Goal: Communication & Community: Participate in discussion

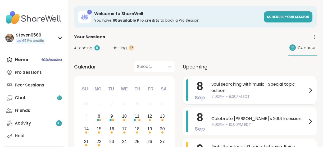
click at [264, 83] on span "Soul searching with music -Special topic edition!" at bounding box center [259, 87] width 96 height 13
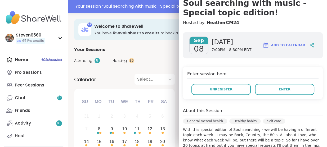
scroll to position [58, 0]
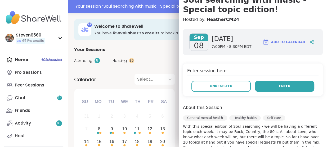
click at [284, 84] on button "Enter" at bounding box center [284, 86] width 59 height 11
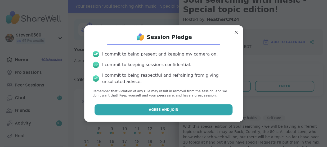
click at [170, 110] on span "Agree and Join" at bounding box center [164, 109] width 30 height 5
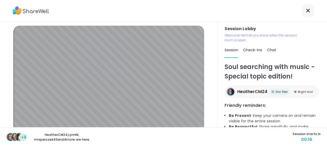
click at [267, 49] on span "Chat" at bounding box center [271, 49] width 9 height 5
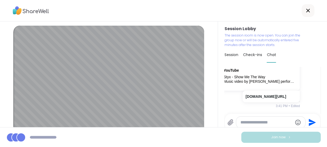
scroll to position [1574, 0]
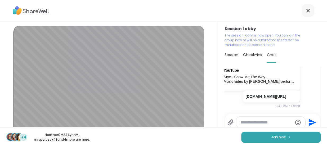
click at [292, 88] on div "You YouTube Styx - Show Me The Way Music video by [PERSON_NAME] performing Show…" at bounding box center [272, 48] width 80 height 125
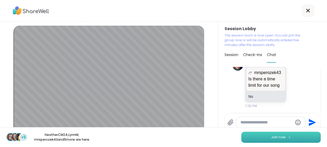
click at [251, 135] on button "Join now" at bounding box center [280, 137] width 79 height 11
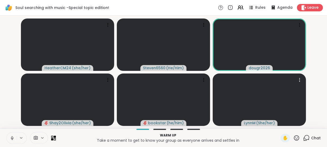
click at [39, 136] on span at bounding box center [35, 138] width 10 height 5
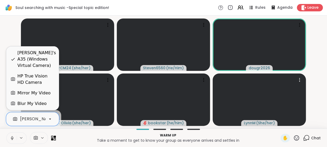
click at [50, 117] on icon at bounding box center [50, 119] width 5 height 5
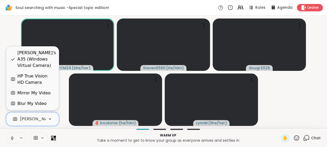
scroll to position [0, 50]
click at [38, 77] on div "HP True Vision HD Camera" at bounding box center [35, 79] width 37 height 13
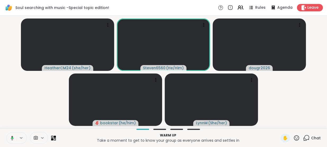
click at [305, 139] on icon at bounding box center [306, 138] width 7 height 7
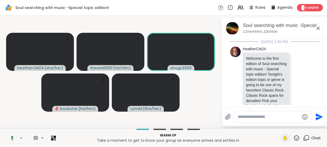
scroll to position [1535, 0]
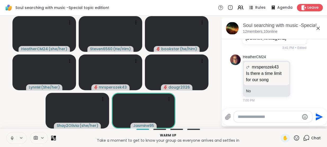
click at [10, 136] on icon at bounding box center [12, 138] width 5 height 5
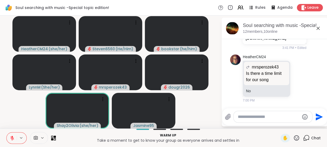
click at [12, 139] on icon at bounding box center [12, 138] width 4 height 4
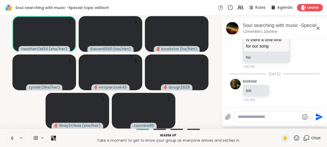
click at [11, 137] on icon at bounding box center [12, 138] width 5 height 5
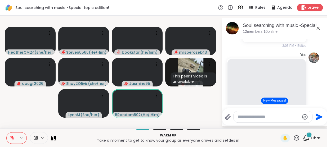
scroll to position [1372, 0]
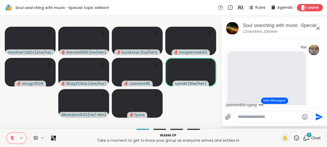
click at [14, 136] on icon at bounding box center [12, 138] width 5 height 5
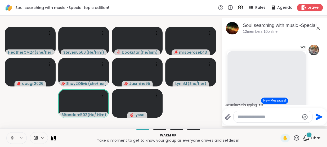
click at [280, 101] on button "New Messages!" at bounding box center [274, 101] width 27 height 6
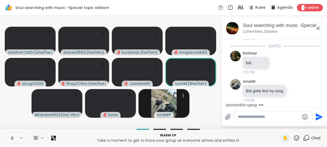
scroll to position [1645, 0]
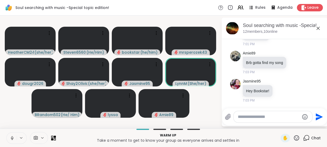
click at [13, 137] on icon at bounding box center [12, 138] width 5 height 5
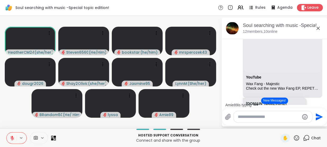
click at [10, 139] on icon at bounding box center [12, 138] width 5 height 5
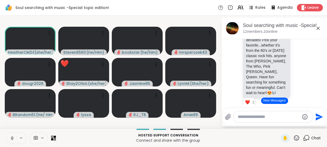
scroll to position [70, 0]
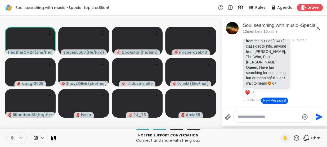
click at [294, 89] on div "HeatherCM24 Welcome to the first edition of Soul searching with music - Special…" at bounding box center [275, 39] width 65 height 127
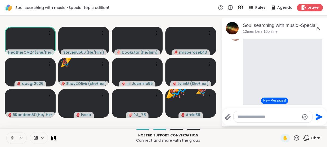
scroll to position [157, 0]
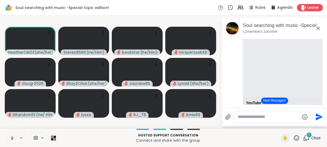
click at [12, 140] on icon at bounding box center [11, 139] width 1 height 0
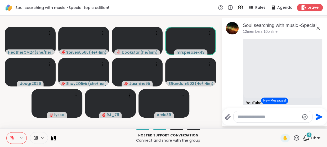
click at [12, 139] on icon at bounding box center [12, 138] width 5 height 5
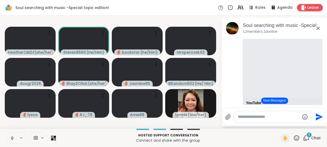
click at [12, 139] on icon at bounding box center [12, 138] width 5 height 5
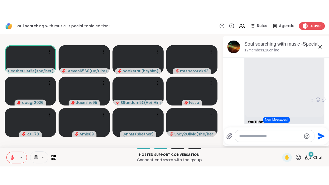
scroll to position [160, 0]
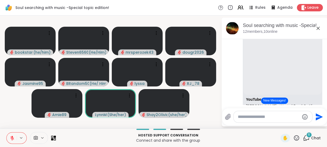
click at [215, 109] on video-player-container "bookstar ( he/him ) Steven6560 ( He/Him ) mrsperozek43 dougr2026 Jasmine95 BRan…" at bounding box center [110, 72] width 215 height 109
